Goal: Information Seeking & Learning: Learn about a topic

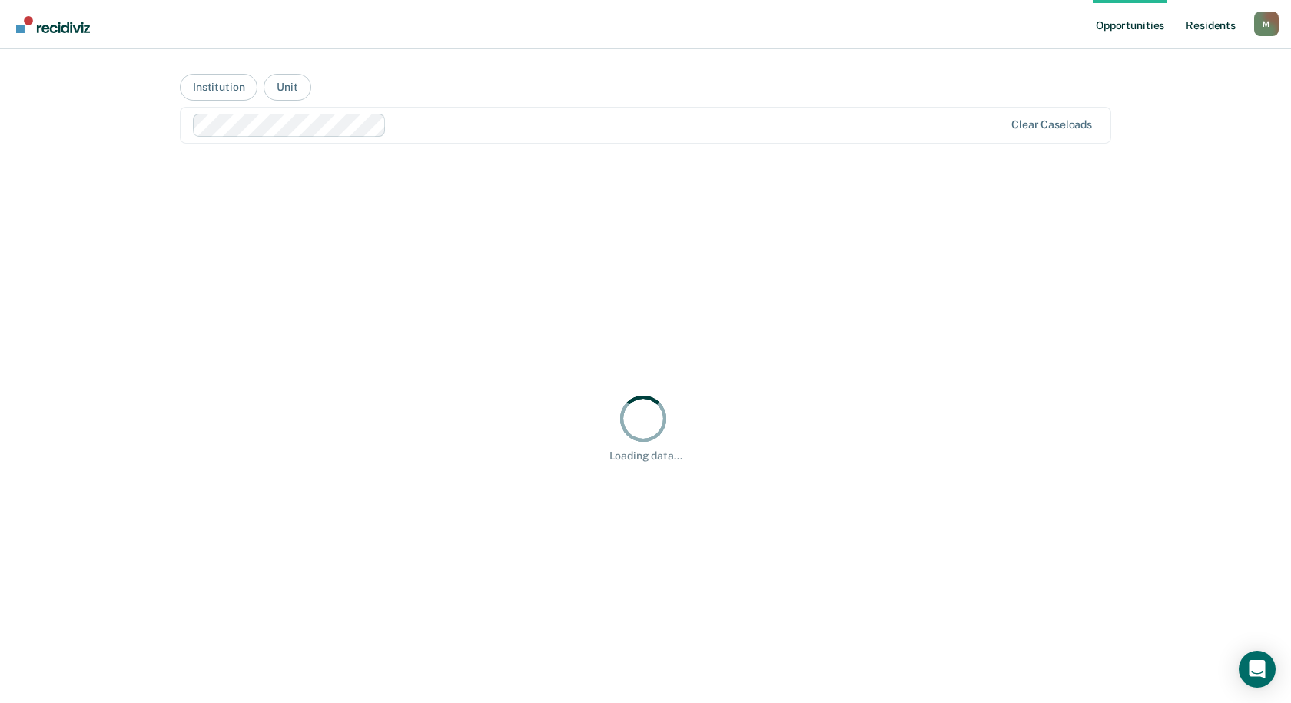
click at [1213, 23] on link "Resident s" at bounding box center [1211, 24] width 56 height 49
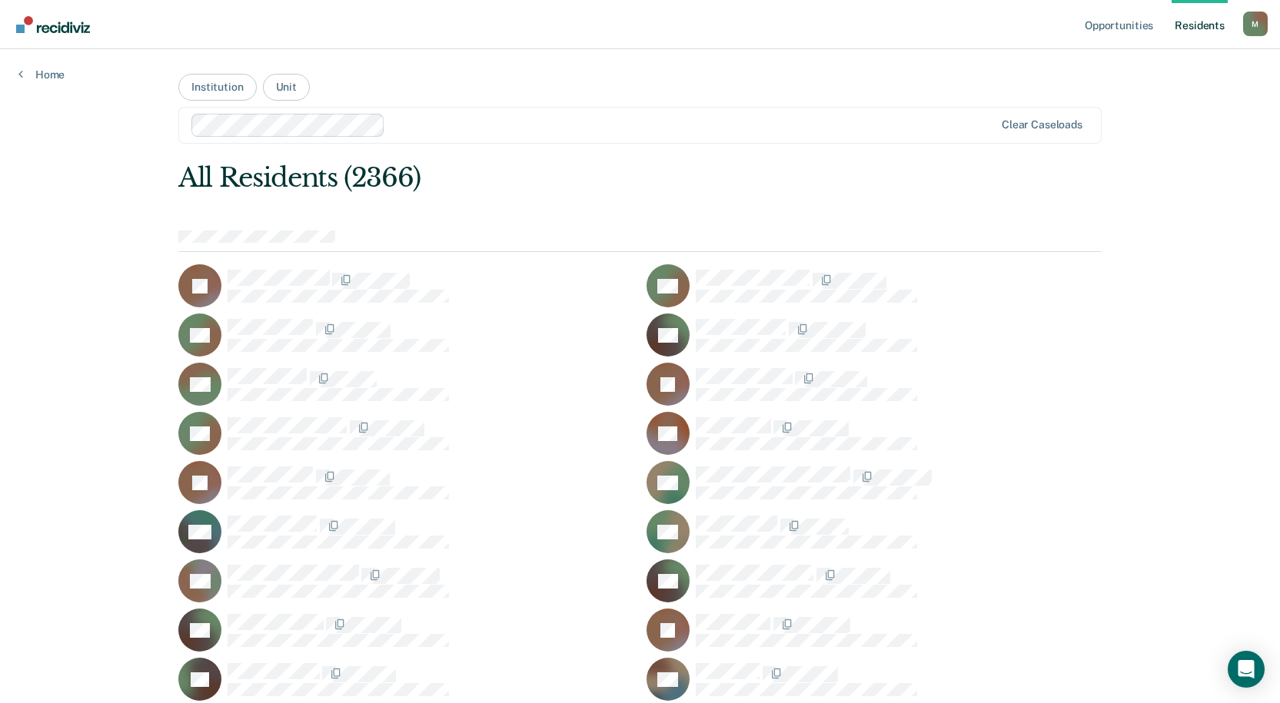
click at [1207, 25] on link "Resident s" at bounding box center [1199, 24] width 56 height 49
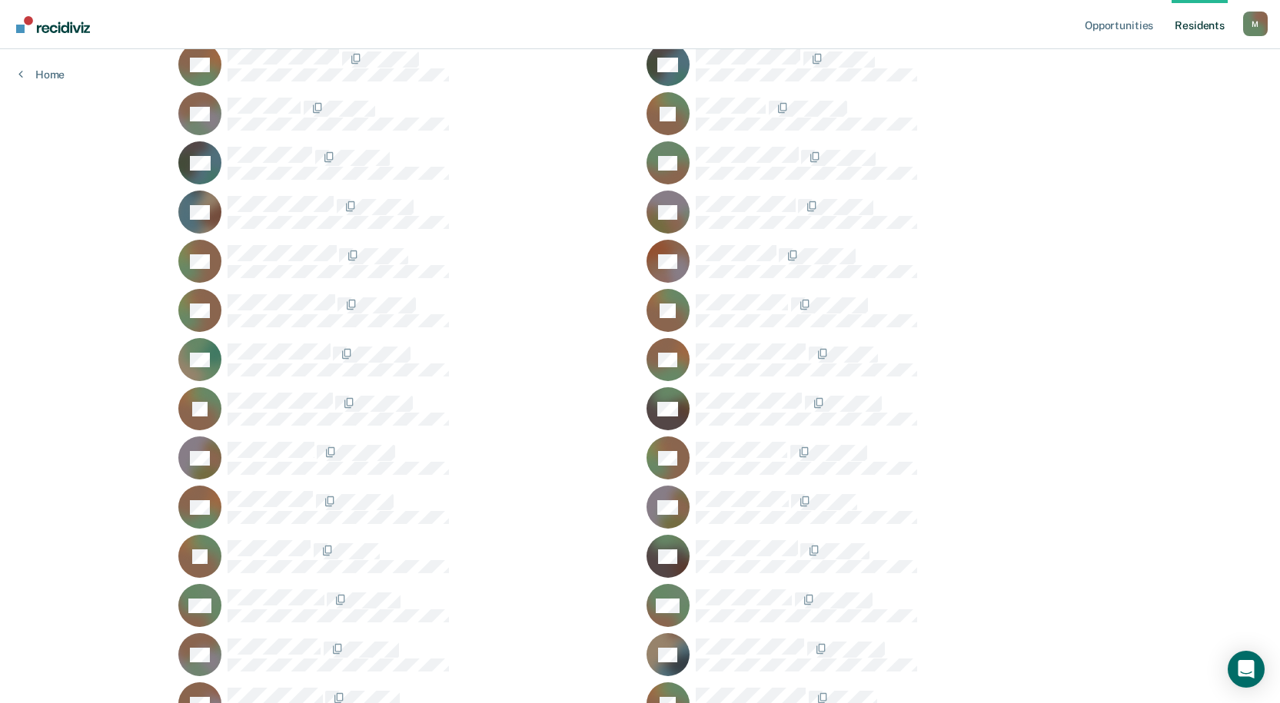
scroll to position [44241, 0]
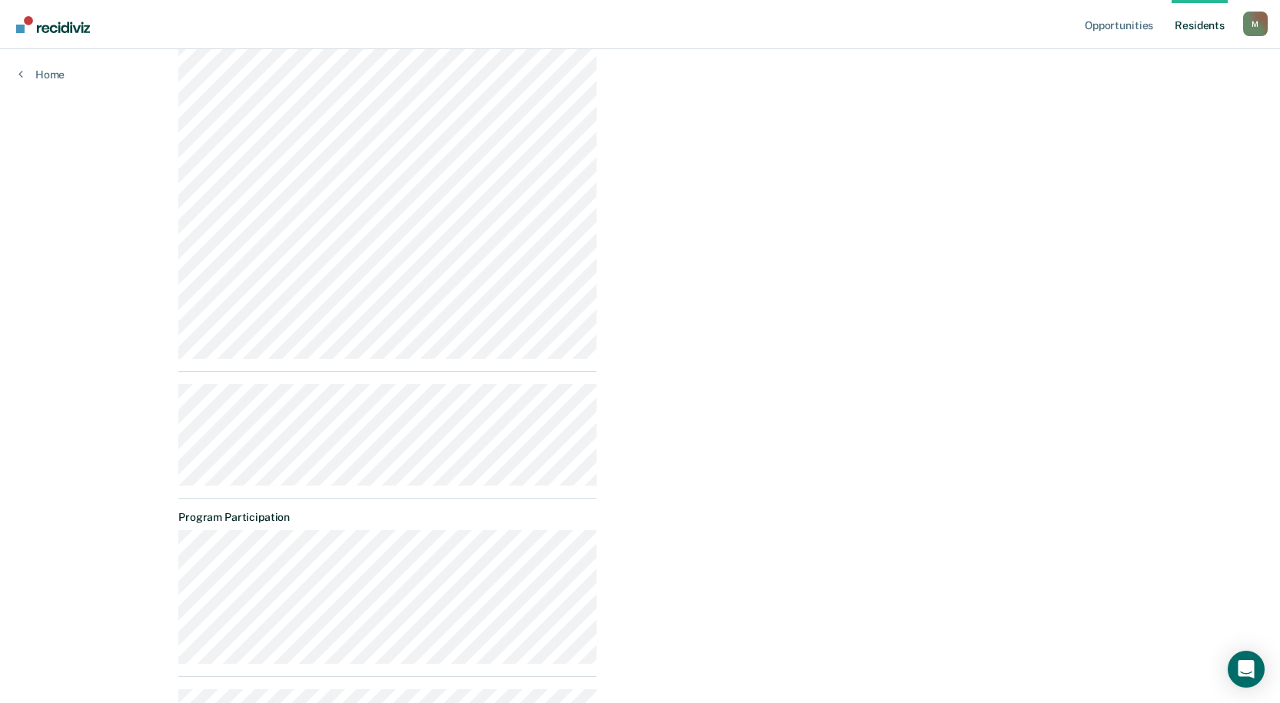
scroll to position [802, 0]
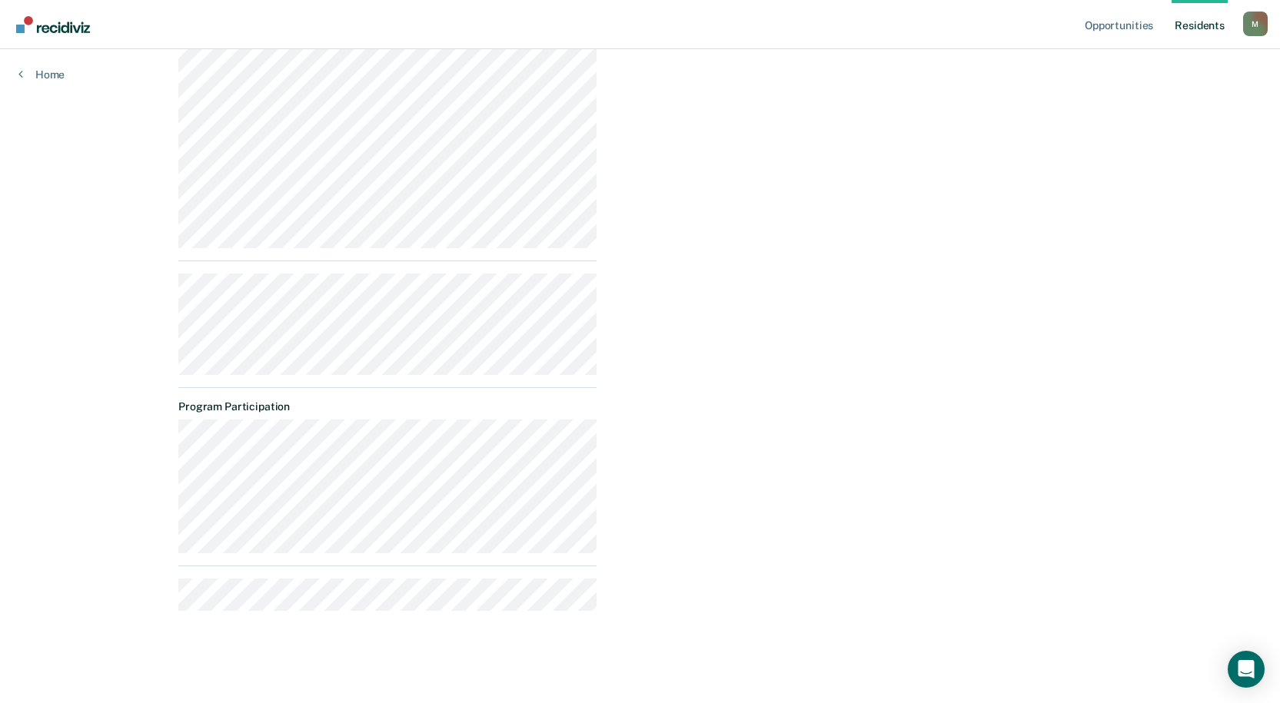
click at [494, 567] on div "Release Dates Assessment Scores Current Cycle Sentences Program Participation" at bounding box center [387, 43] width 418 height 1136
